Goal: Navigation & Orientation: Find specific page/section

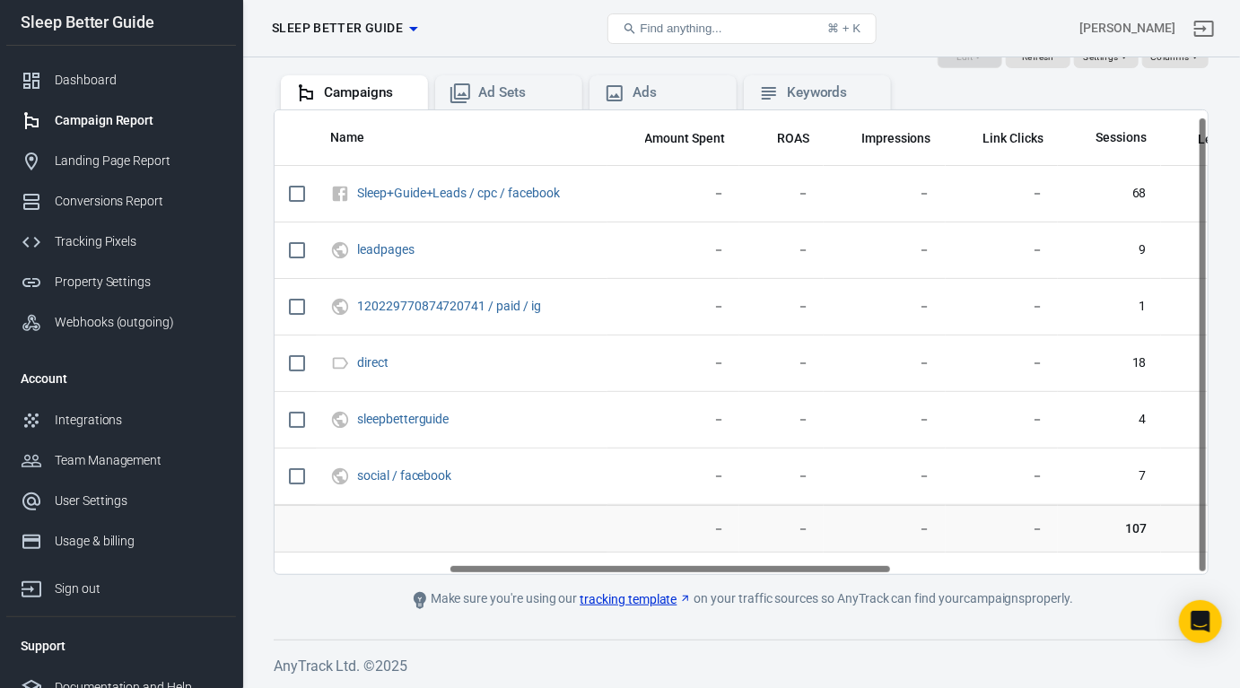
scroll to position [6, 367]
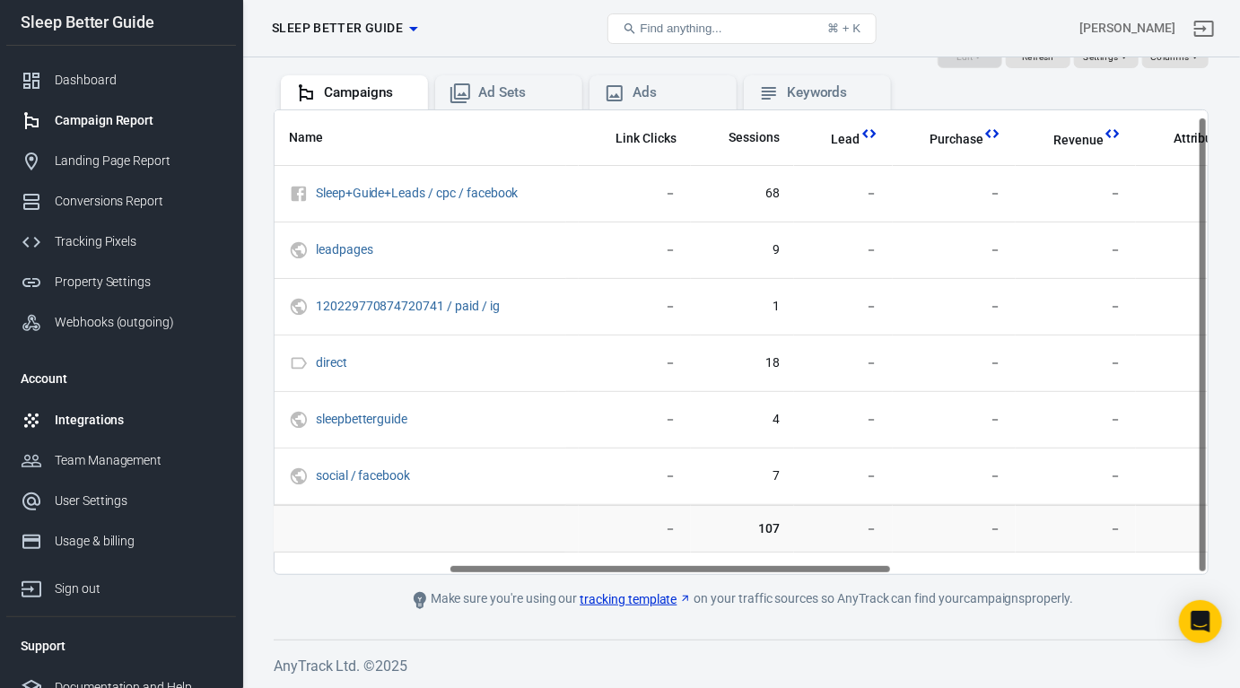
click at [119, 430] on div "Integrations" at bounding box center [138, 420] width 167 height 19
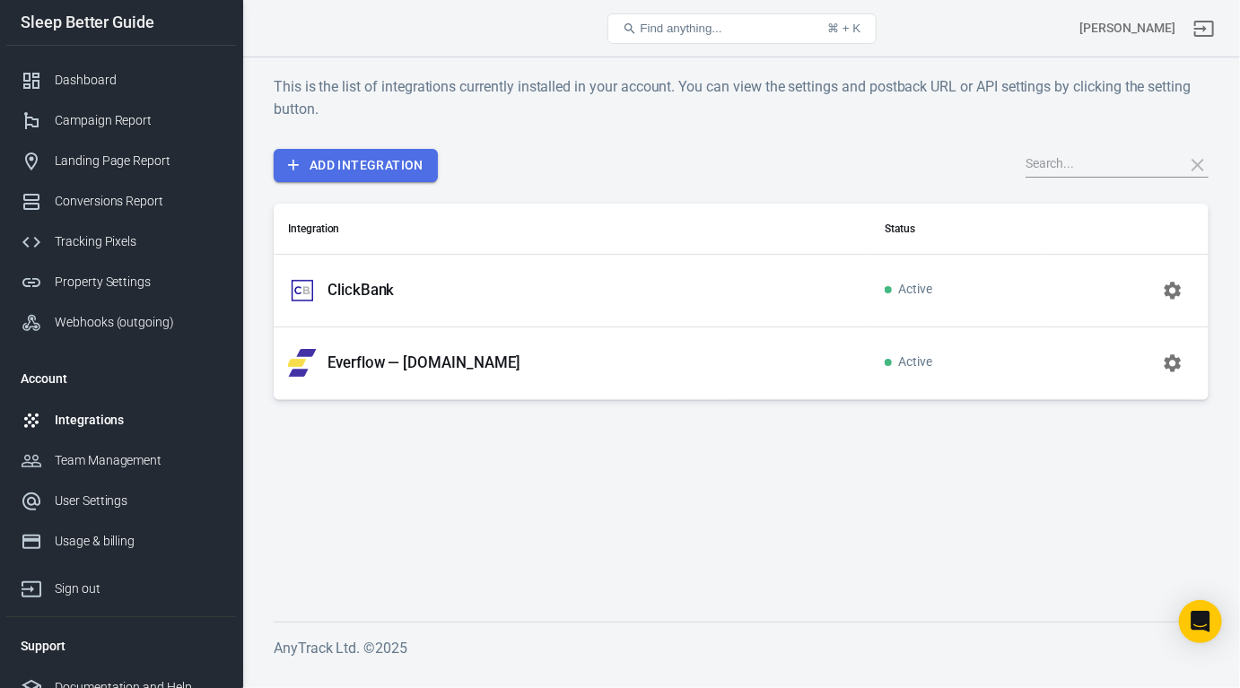
click at [343, 161] on link "Add Integration" at bounding box center [356, 165] width 164 height 33
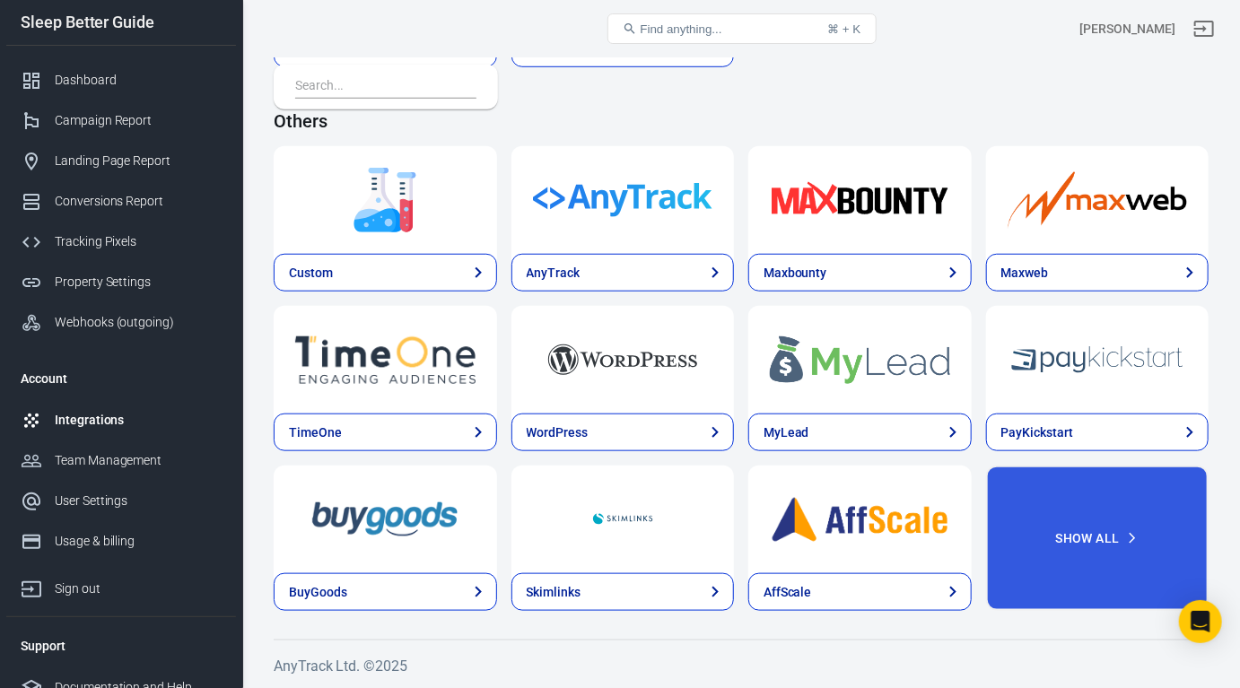
scroll to position [3811, 0]
click at [111, 255] on link "Tracking Pixels" at bounding box center [121, 242] width 230 height 40
